Goal: Information Seeking & Learning: Learn about a topic

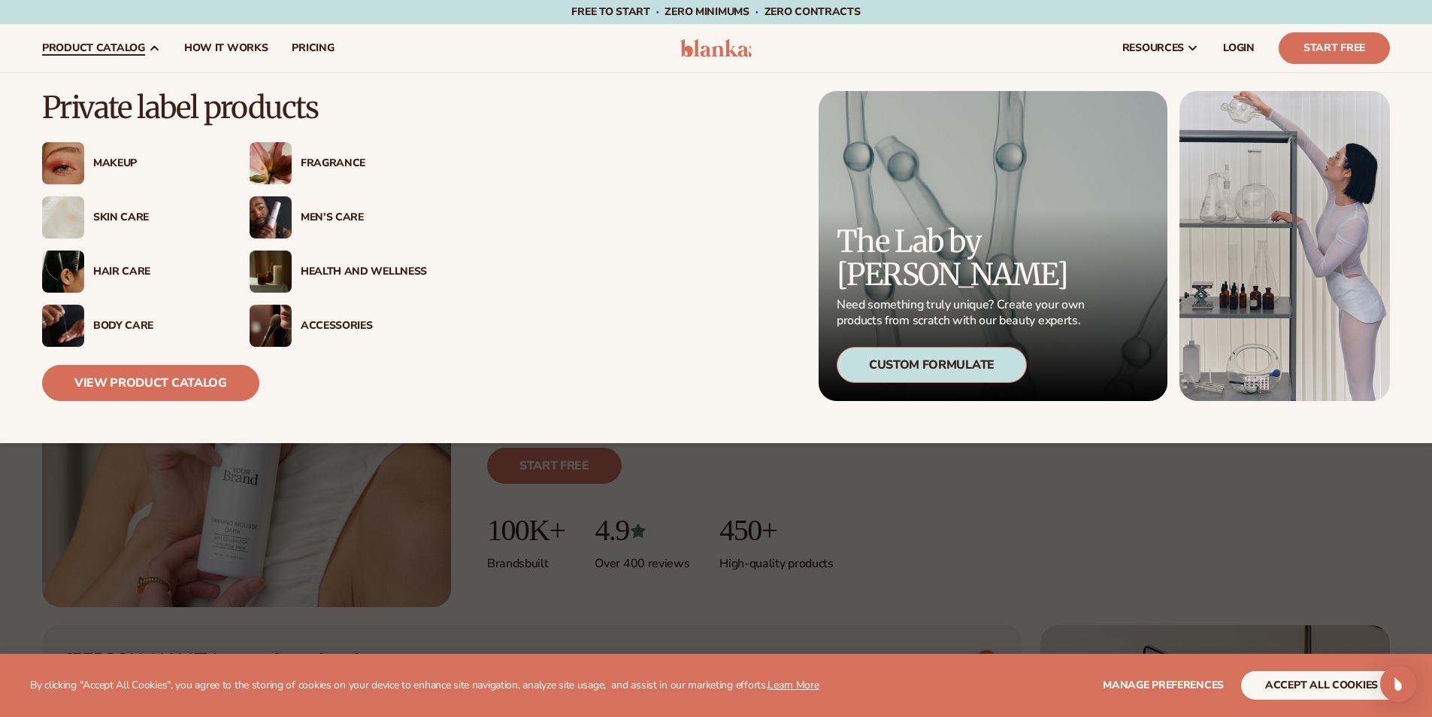
click at [111, 211] on div "Skin Care" at bounding box center [156, 217] width 126 height 13
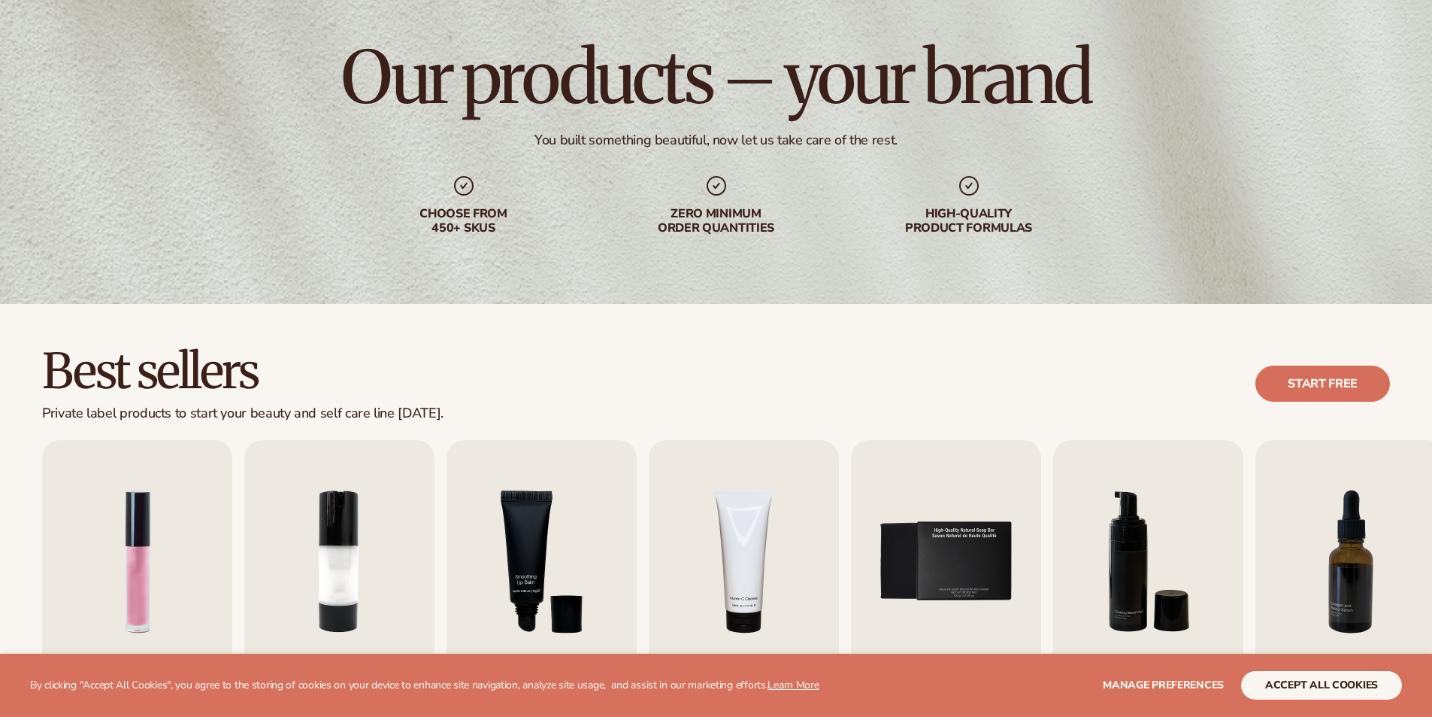
scroll to position [376, 0]
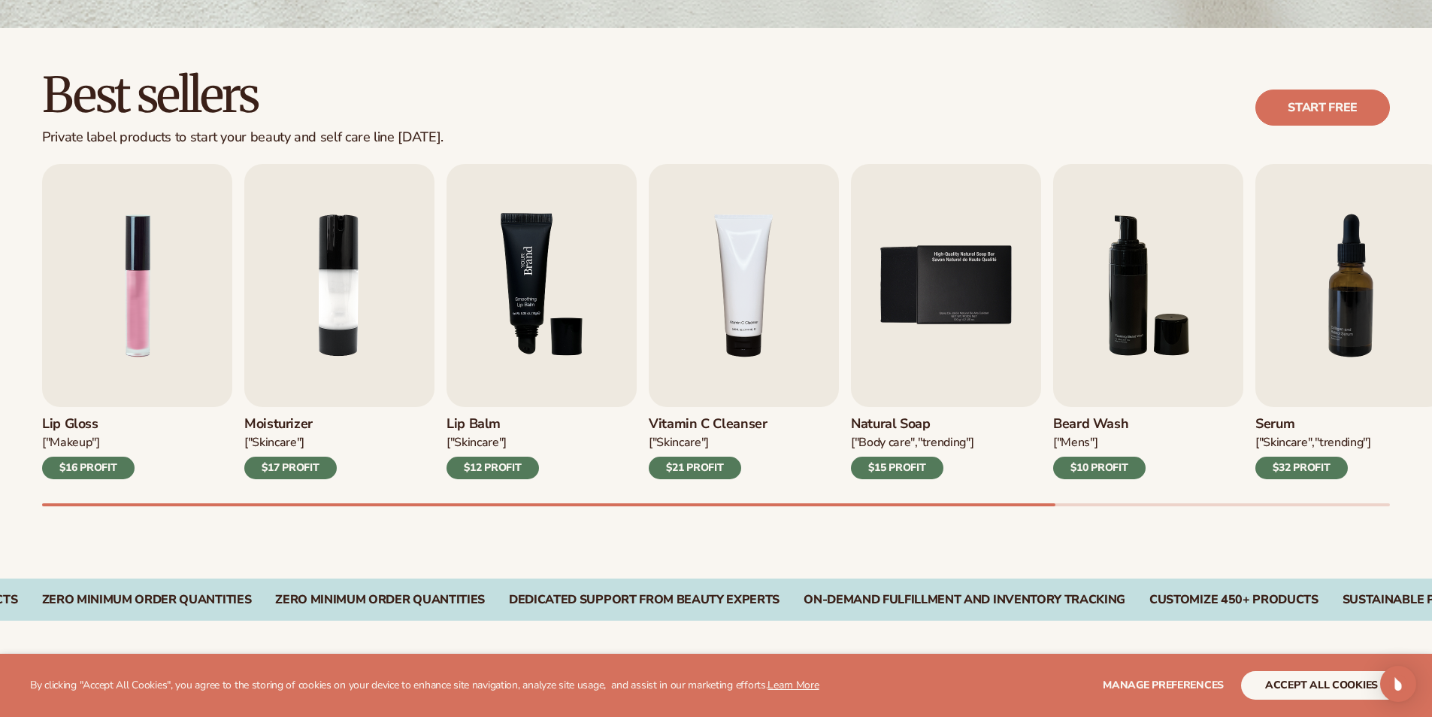
click at [509, 308] on img "3 / 9" at bounding box center [542, 285] width 190 height 243
click at [570, 292] on img "3 / 9" at bounding box center [542, 285] width 190 height 243
click at [568, 279] on img "3 / 9" at bounding box center [542, 285] width 190 height 243
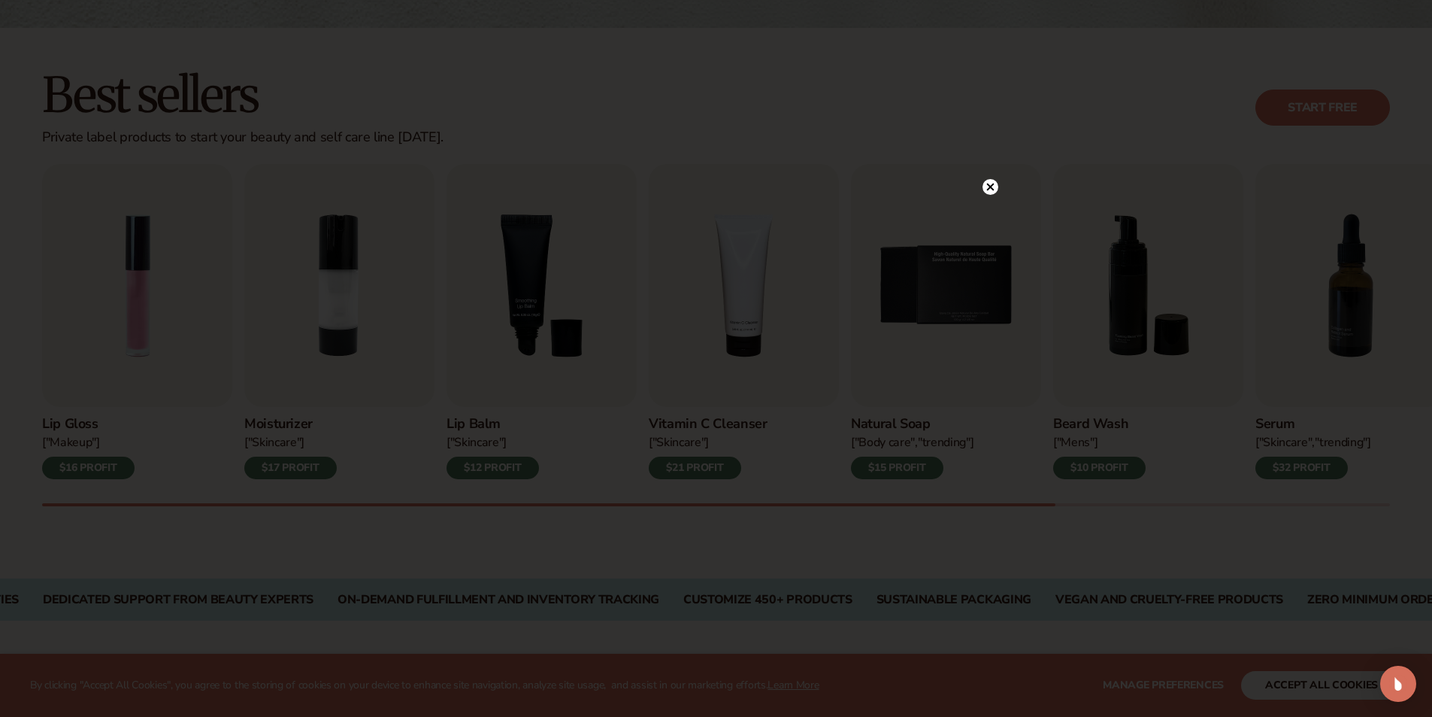
click at [987, 184] on icon at bounding box center [990, 187] width 8 height 8
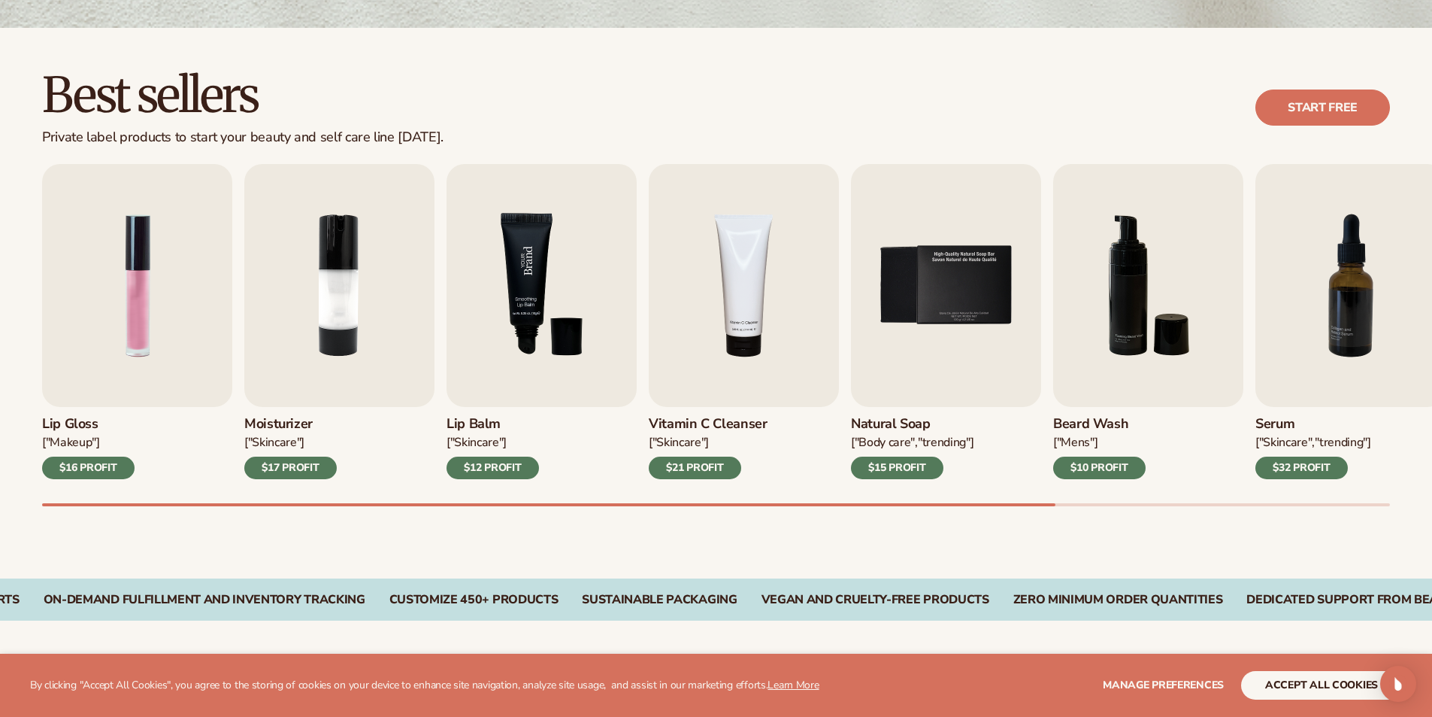
click at [598, 269] on img "3 / 9" at bounding box center [542, 285] width 190 height 243
click at [541, 343] on img "3 / 9" at bounding box center [542, 285] width 190 height 243
click at [809, 329] on img "4 / 9" at bounding box center [744, 285] width 190 height 243
click at [759, 311] on img "4 / 9" at bounding box center [744, 285] width 190 height 243
click at [701, 474] on div "$21 PROFIT" at bounding box center [695, 467] width 92 height 23
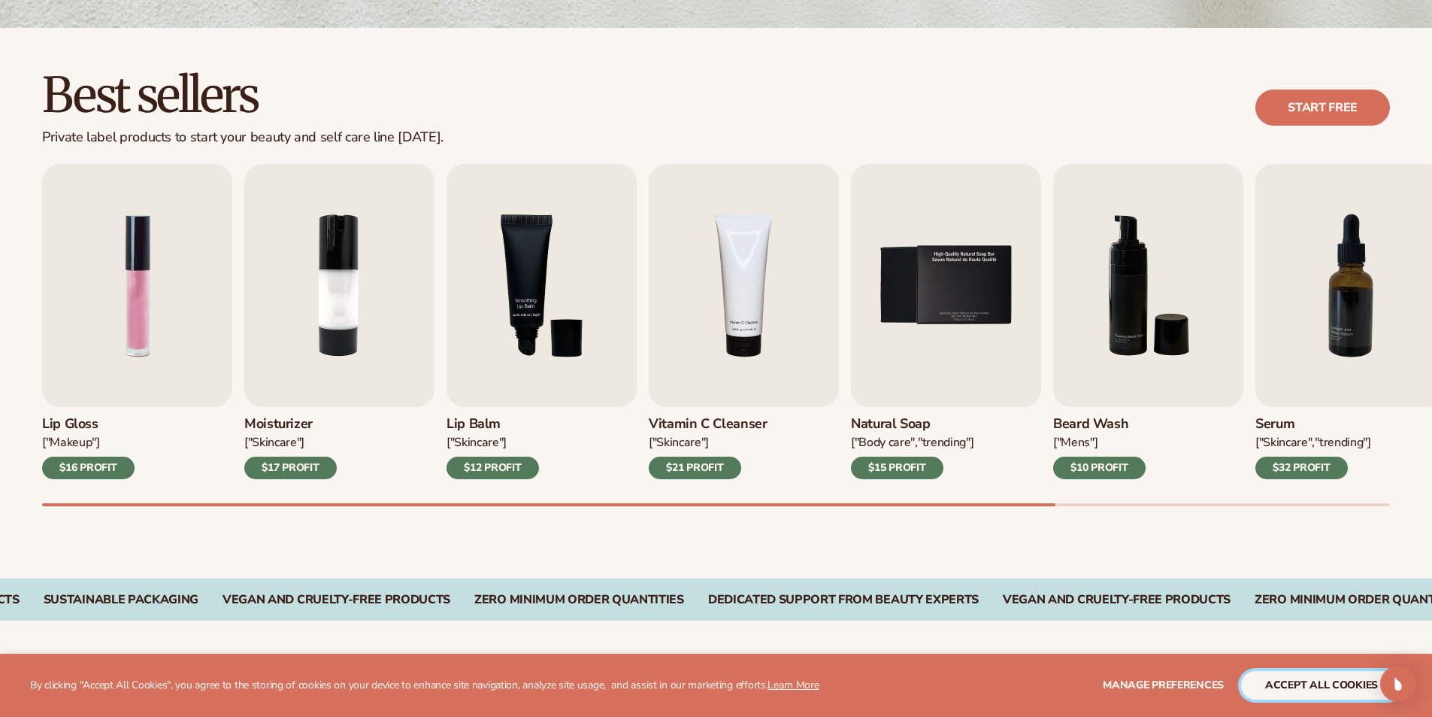
click at [1327, 681] on button "accept all cookies" at bounding box center [1321, 685] width 161 height 29
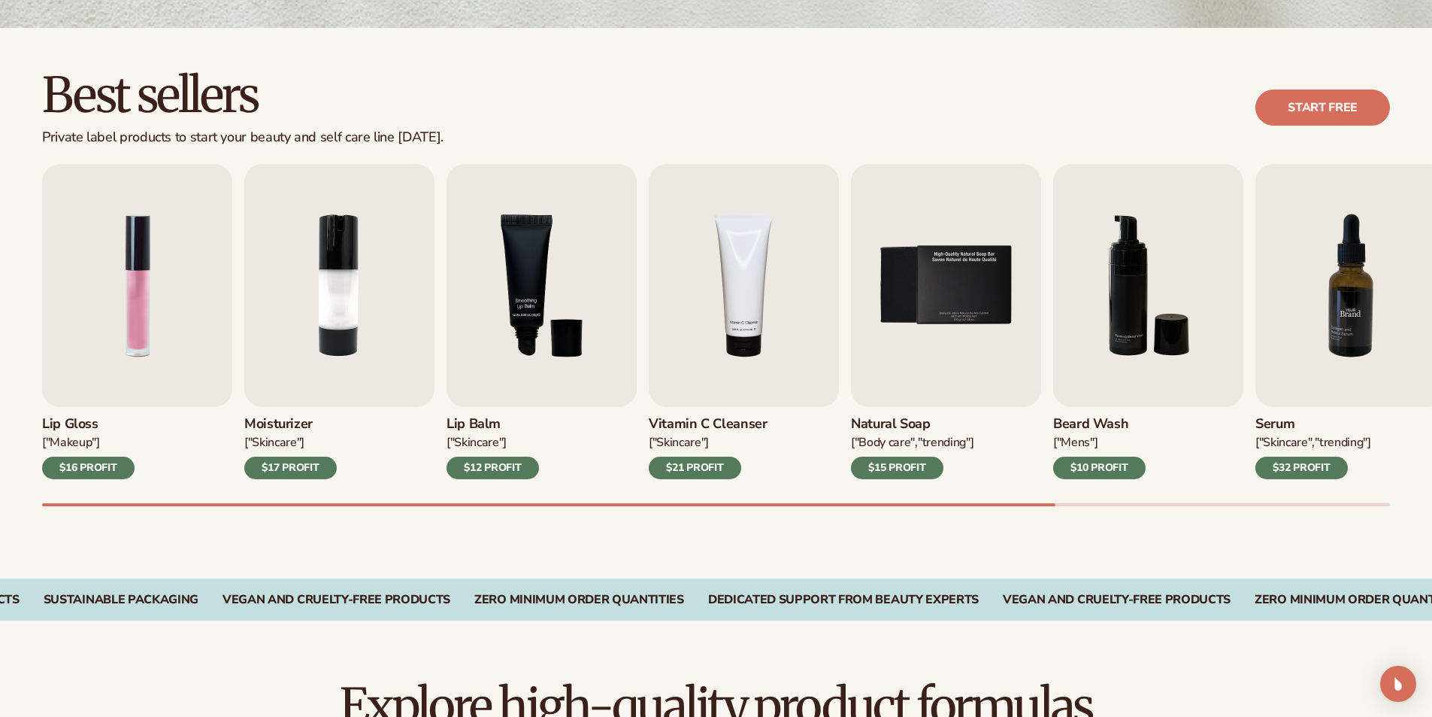
click at [1310, 337] on img "7 / 9" at bounding box center [1351, 285] width 190 height 243
